Goal: Task Accomplishment & Management: Manage account settings

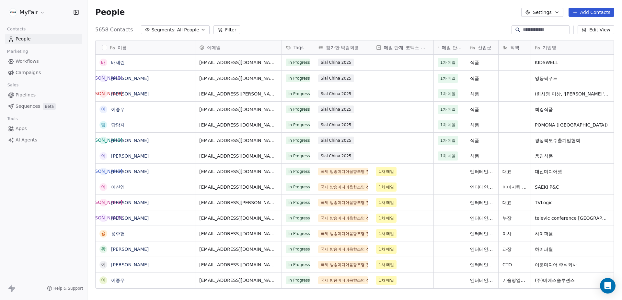
scroll to position [260, 530]
click at [35, 74] on span "Campaigns" at bounding box center [28, 72] width 25 height 7
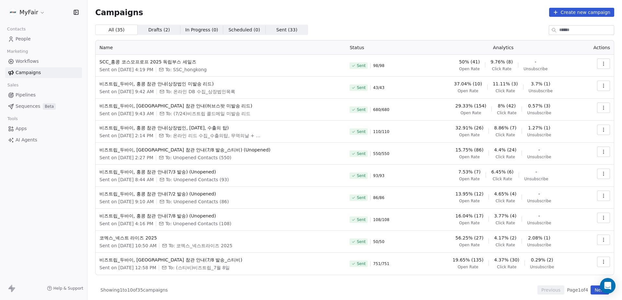
click at [435, 23] on div "Campaigns Create new campaign All ( 35 ) All ( 35 ) Drafts ( 2 ) Drafts ( 2 ) I…" at bounding box center [354, 151] width 519 height 287
click at [494, 25] on div "All ( 35 ) All ( 35 ) Drafts ( 2 ) Drafts ( 2 ) In Progress ( 0 ) In Progress (…" at bounding box center [354, 30] width 519 height 10
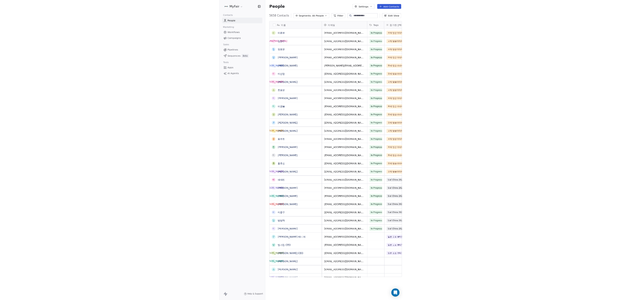
scroll to position [499, 264]
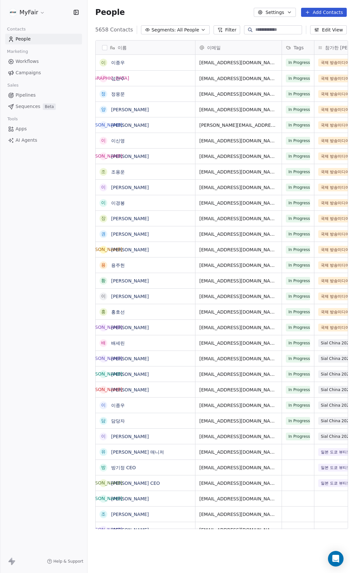
drag, startPoint x: 43, startPoint y: 74, endPoint x: 55, endPoint y: 82, distance: 14.5
click at [43, 74] on link "Campaigns" at bounding box center [43, 72] width 77 height 11
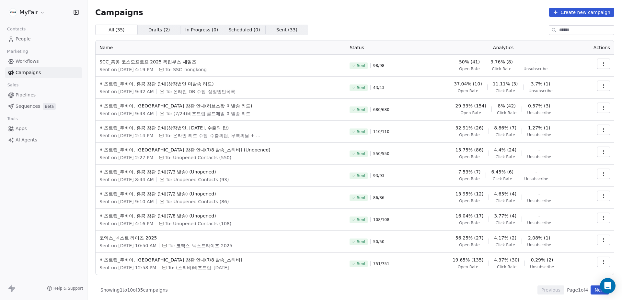
click at [350, 63] on button "button" at bounding box center [603, 64] width 13 height 10
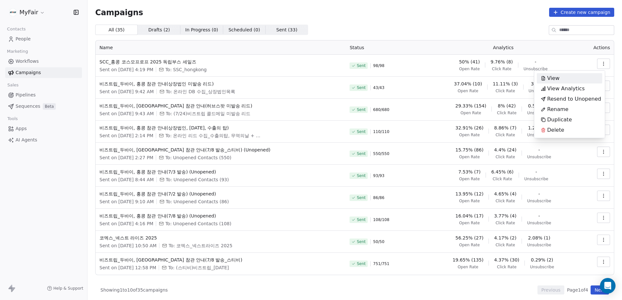
click at [350, 76] on div "View" at bounding box center [569, 78] width 65 height 10
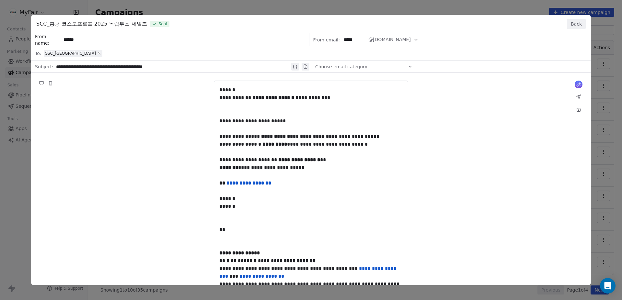
drag, startPoint x: 577, startPoint y: 22, endPoint x: 590, endPoint y: 64, distance: 43.4
click at [350, 22] on button "Back" at bounding box center [576, 24] width 19 height 10
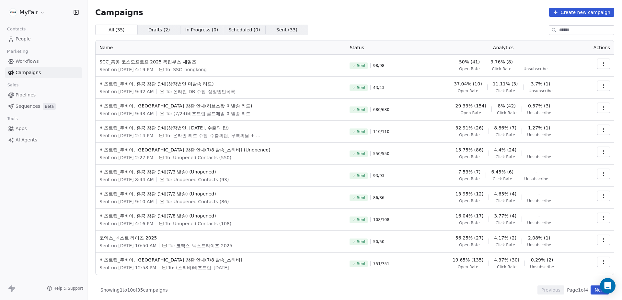
click at [350, 61] on button "button" at bounding box center [603, 64] width 13 height 10
click at [350, 87] on span "View Analytics" at bounding box center [566, 89] width 38 height 8
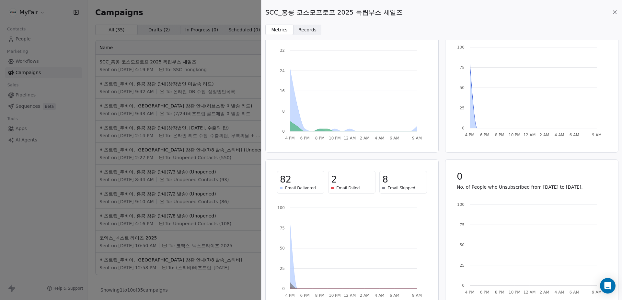
scroll to position [56, 0]
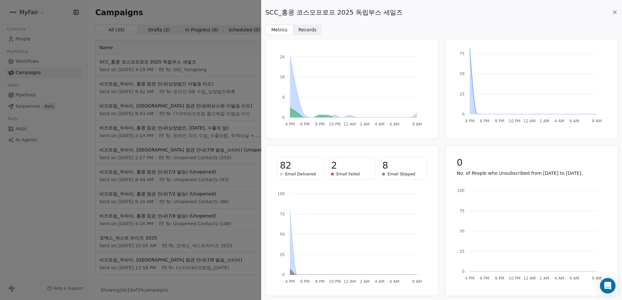
click at [350, 13] on icon at bounding box center [614, 12] width 3 height 3
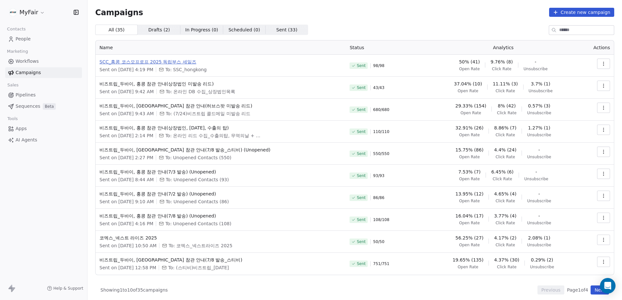
click at [175, 61] on span "SCC_홍콩 코스모프로프 2025 독립부스 세일즈" at bounding box center [220, 62] width 242 height 6
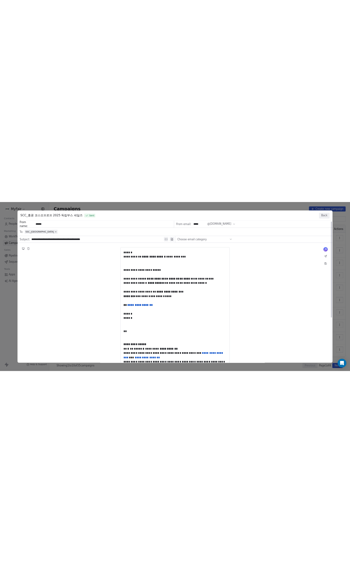
scroll to position [0, 0]
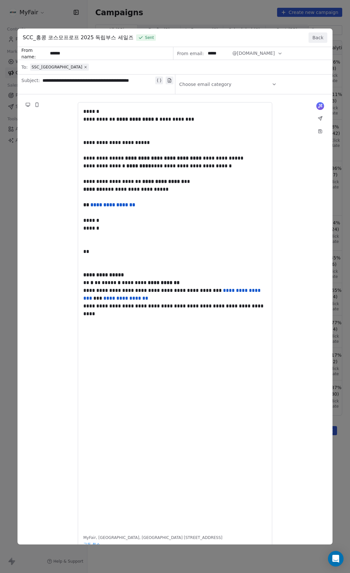
drag, startPoint x: 319, startPoint y: 38, endPoint x: 296, endPoint y: 39, distance: 22.7
click at [319, 36] on button "Back" at bounding box center [317, 37] width 19 height 10
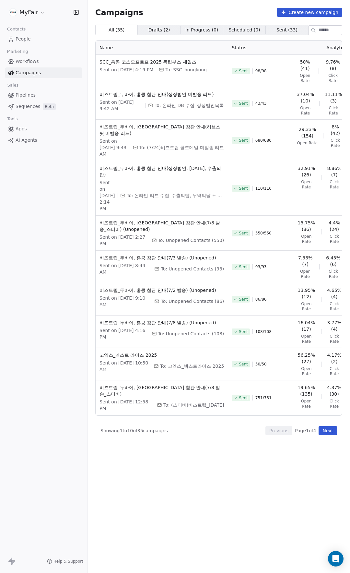
click at [237, 16] on div "Campaigns Create new campaign" at bounding box center [218, 12] width 247 height 9
